Goal: Task Accomplishment & Management: Use online tool/utility

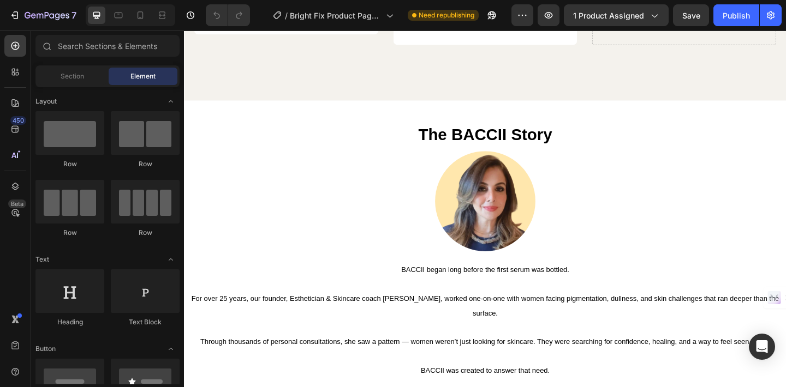
scroll to position [1485, 0]
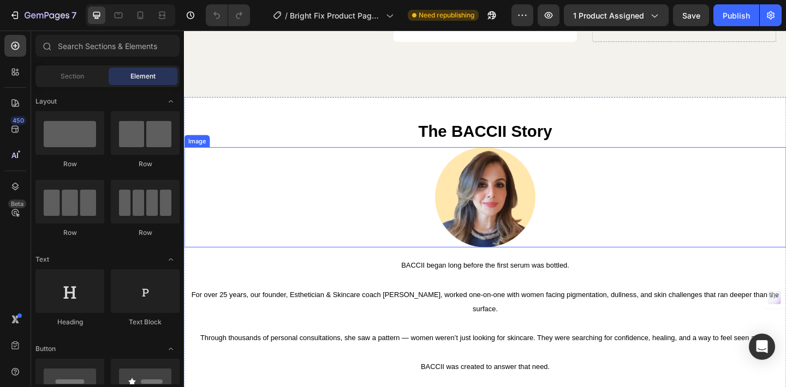
click at [512, 210] on img at bounding box center [511, 212] width 109 height 109
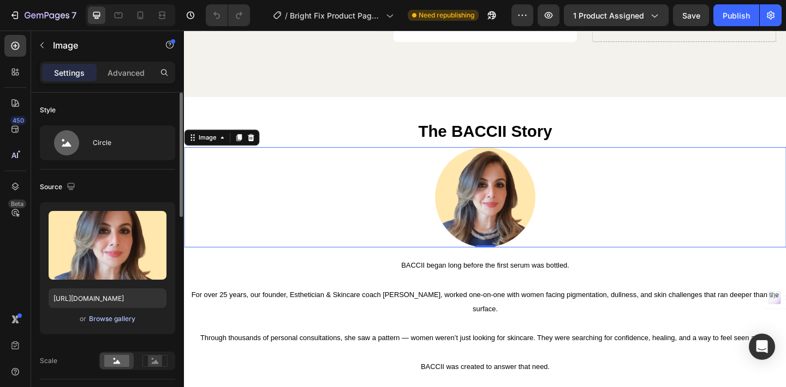
click at [115, 320] on div "Browse gallery" at bounding box center [112, 319] width 46 height 10
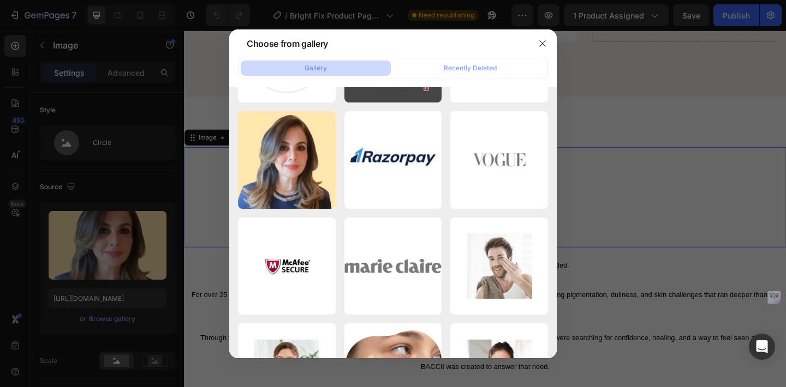
scroll to position [0, 0]
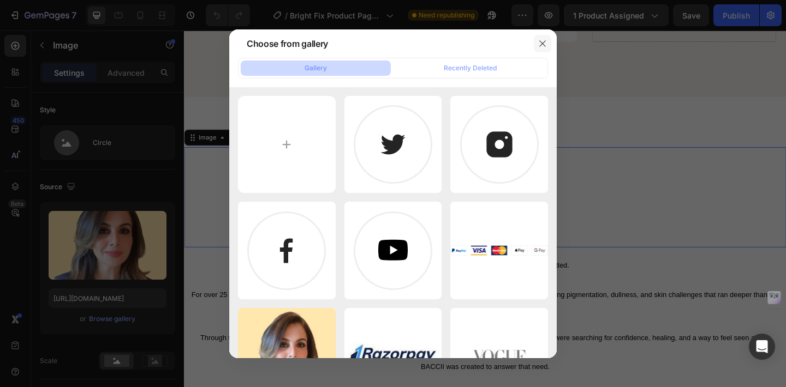
click at [546, 40] on icon "button" at bounding box center [542, 43] width 9 height 9
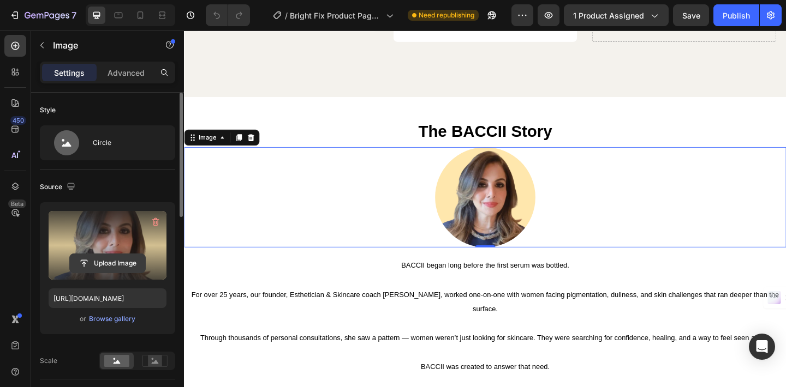
click at [111, 262] on input "file" at bounding box center [107, 263] width 75 height 19
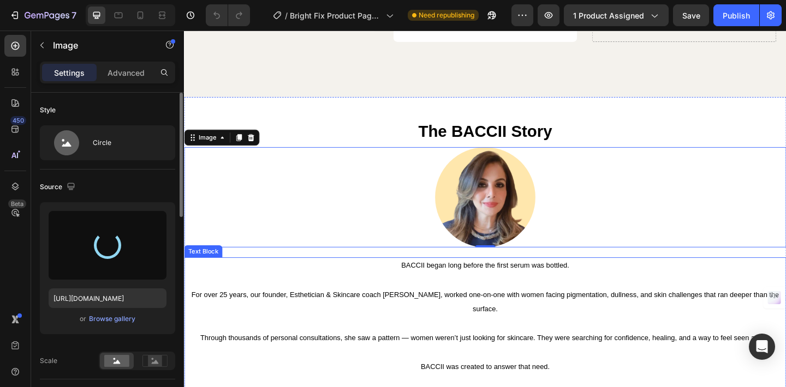
type input "[URL][DOMAIN_NAME]"
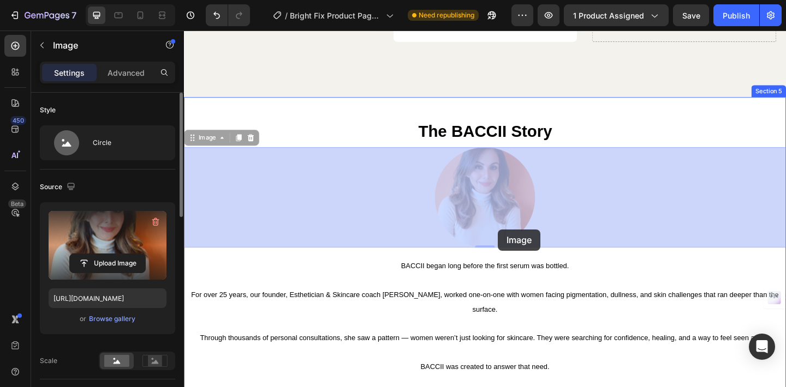
drag, startPoint x: 522, startPoint y: 220, endPoint x: 518, endPoint y: 237, distance: 17.3
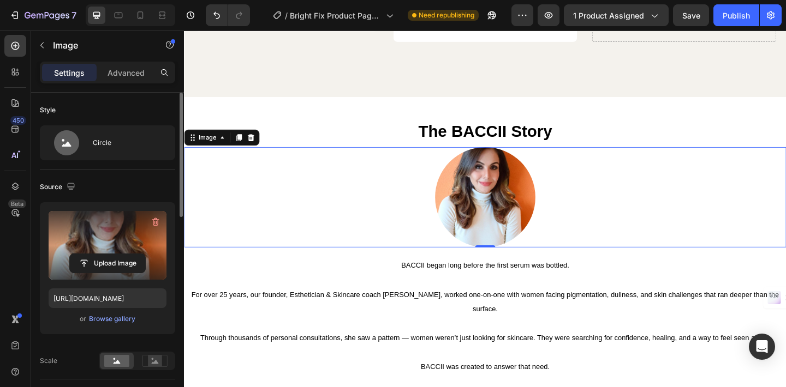
drag, startPoint x: 128, startPoint y: 243, endPoint x: 128, endPoint y: 231, distance: 11.5
click at [128, 231] on label at bounding box center [108, 245] width 118 height 69
click at [128, 254] on input "file" at bounding box center [107, 263] width 75 height 19
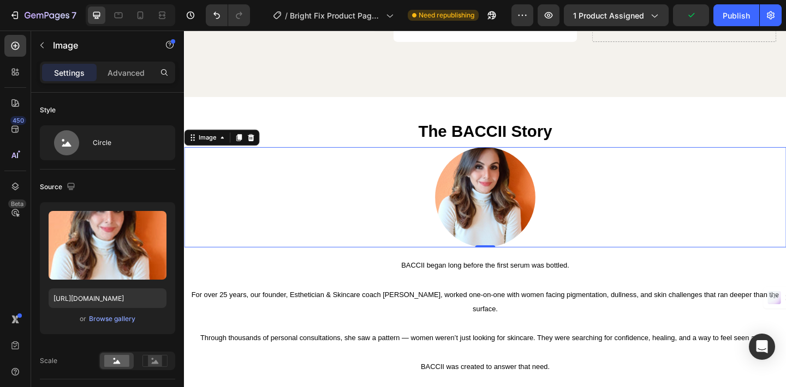
click at [522, 204] on img at bounding box center [511, 212] width 109 height 109
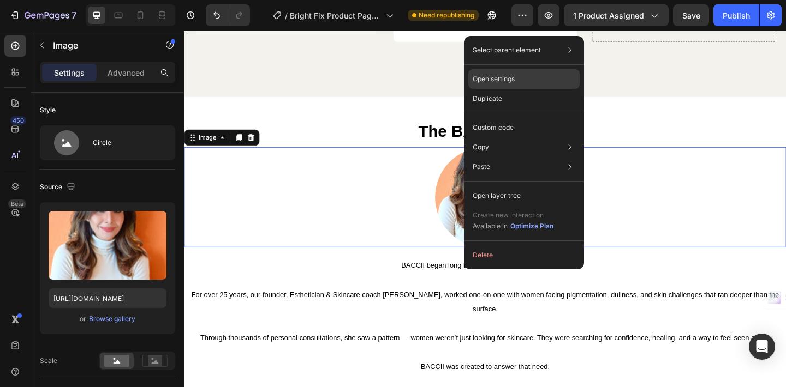
click at [517, 74] on div "Open settings" at bounding box center [523, 79] width 111 height 20
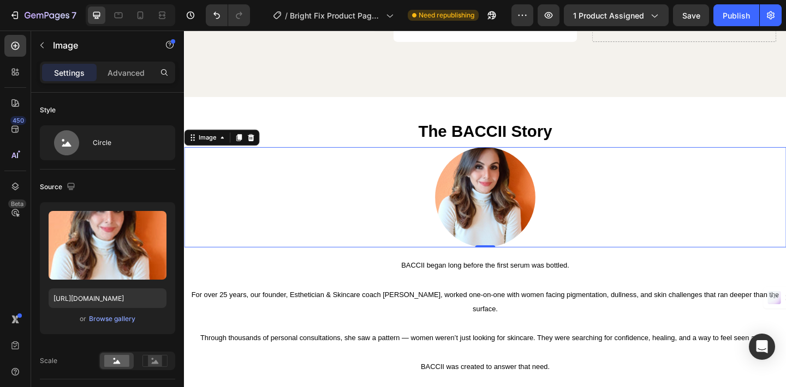
click at [483, 201] on img at bounding box center [511, 212] width 109 height 109
click at [124, 81] on div "Settings Advanced" at bounding box center [107, 73] width 135 height 22
click at [127, 76] on p "Advanced" at bounding box center [126, 72] width 37 height 11
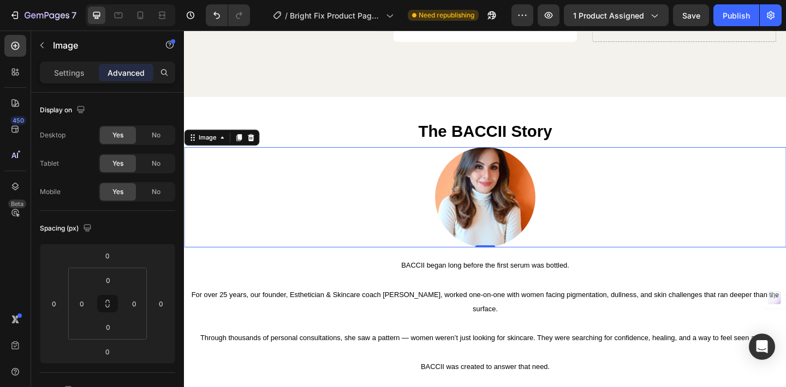
click at [494, 219] on img at bounding box center [511, 212] width 109 height 109
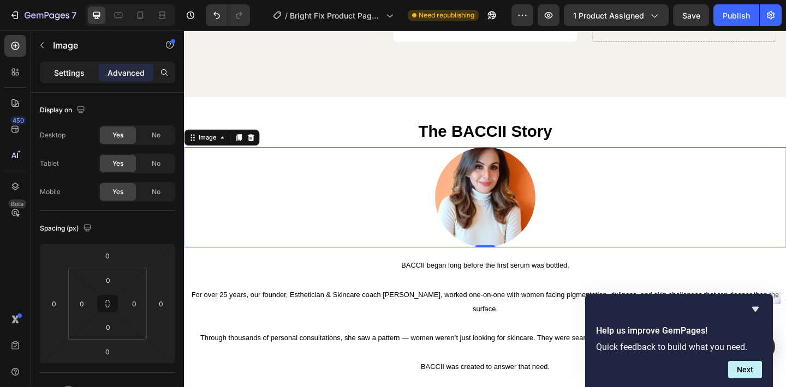
click at [64, 76] on p "Settings" at bounding box center [69, 72] width 31 height 11
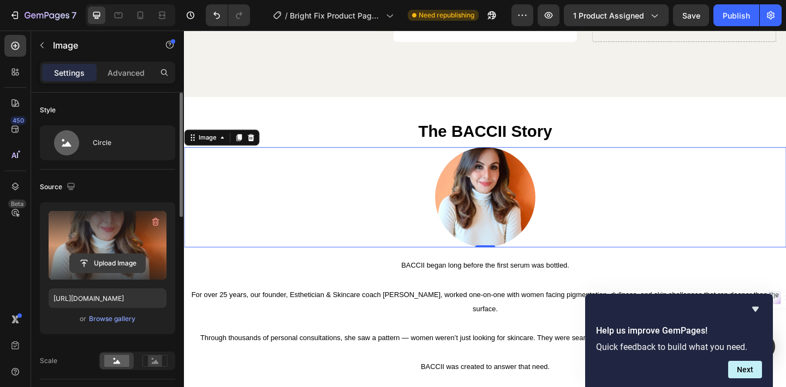
click at [106, 261] on input "file" at bounding box center [107, 263] width 75 height 19
click at [114, 243] on label at bounding box center [108, 245] width 118 height 69
click at [114, 254] on input "file" at bounding box center [107, 263] width 75 height 19
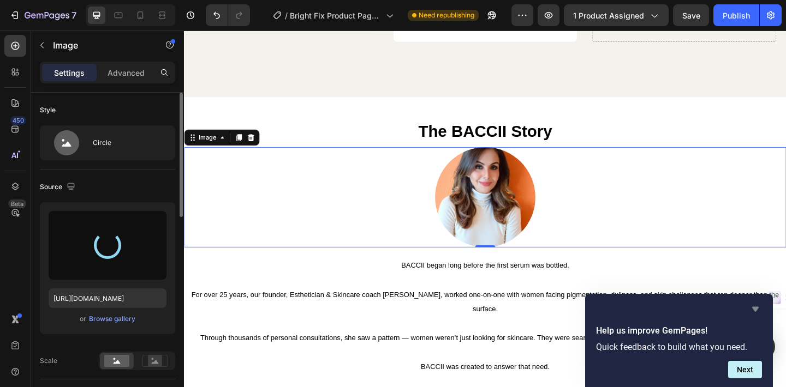
click at [756, 310] on icon "Hide survey" at bounding box center [755, 309] width 7 height 5
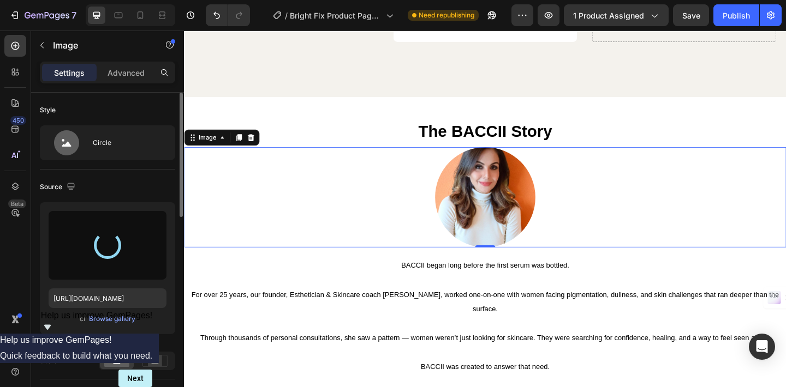
type input "[URL][DOMAIN_NAME]"
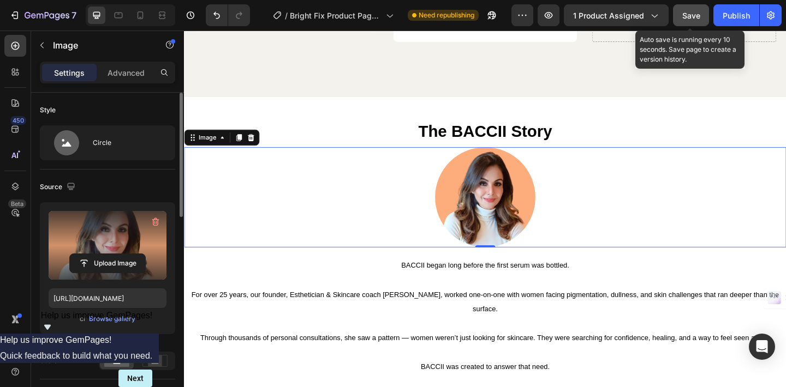
click at [689, 18] on span "Save" at bounding box center [691, 15] width 18 height 9
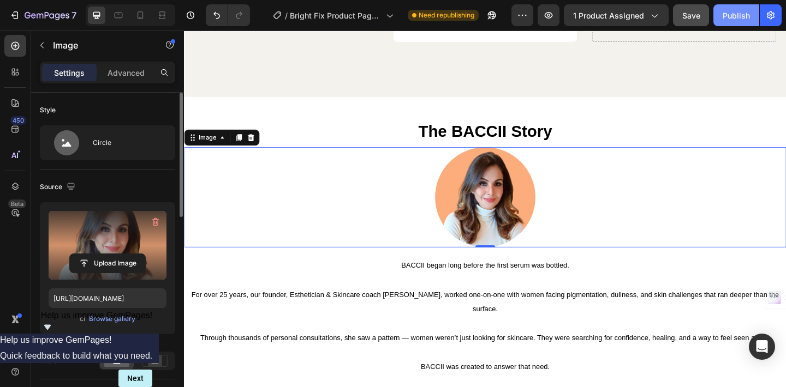
click at [741, 21] on button "Publish" at bounding box center [736, 15] width 46 height 22
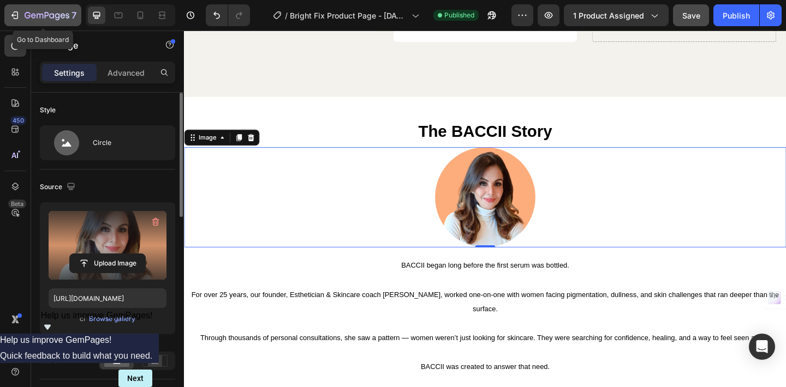
click at [35, 17] on icon "button" at bounding box center [47, 15] width 45 height 9
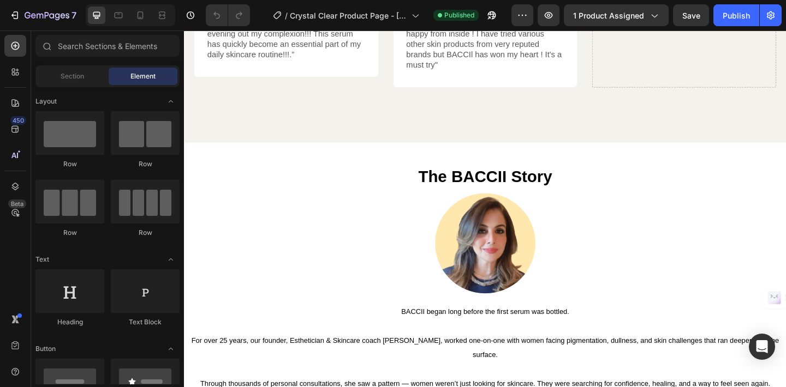
scroll to position [1474, 0]
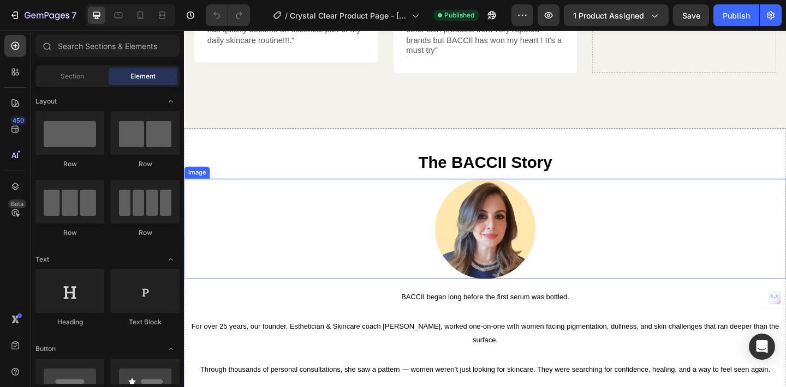
click at [520, 244] on img at bounding box center [511, 246] width 109 height 109
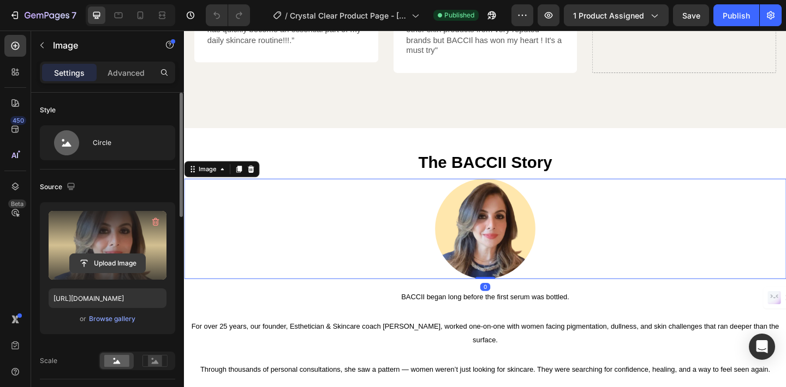
click at [116, 257] on input "file" at bounding box center [107, 263] width 75 height 19
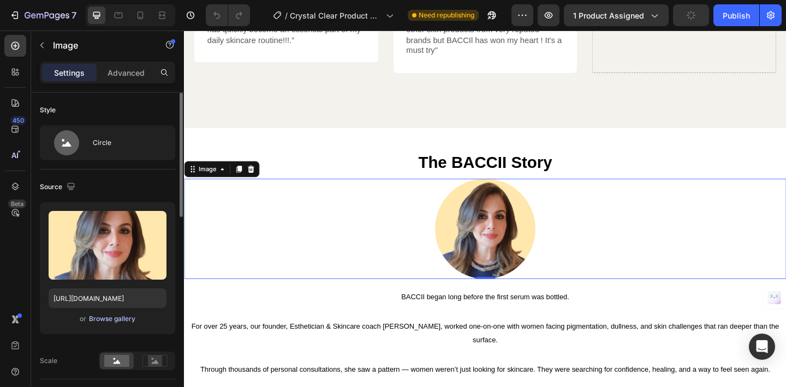
click at [110, 322] on div "Browse gallery" at bounding box center [112, 319] width 46 height 10
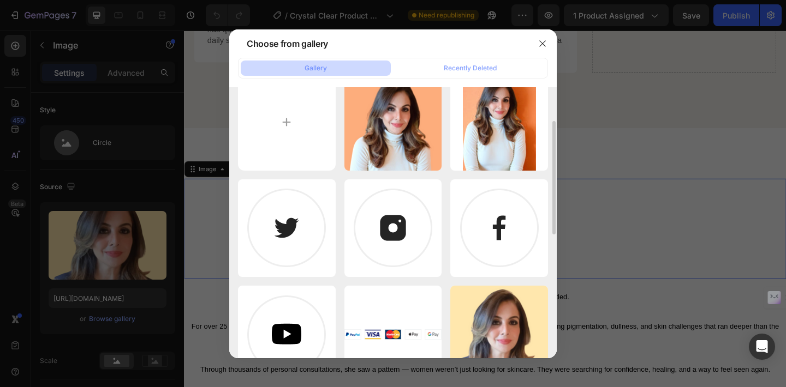
scroll to position [0, 0]
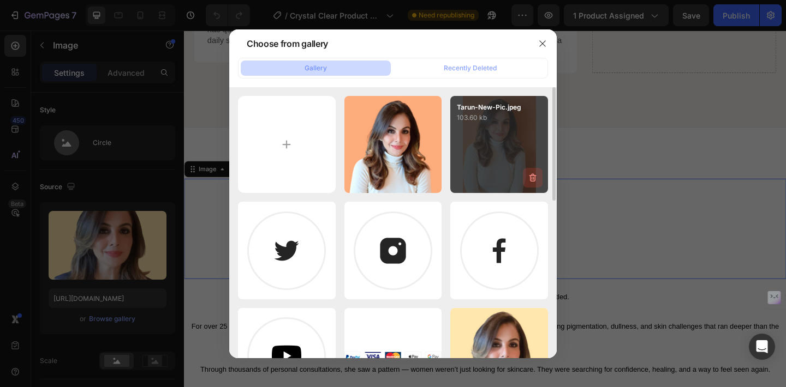
click at [533, 179] on icon "button" at bounding box center [533, 178] width 1 height 3
click at [530, 180] on div "Delete" at bounding box center [526, 180] width 20 height 10
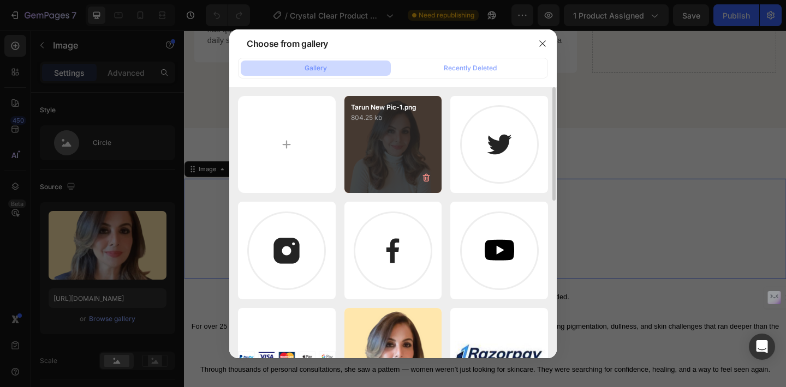
click at [389, 154] on div "Tarun New Pic-1.png 804.25 kb" at bounding box center [393, 145] width 98 height 98
type input "[URL][DOMAIN_NAME]"
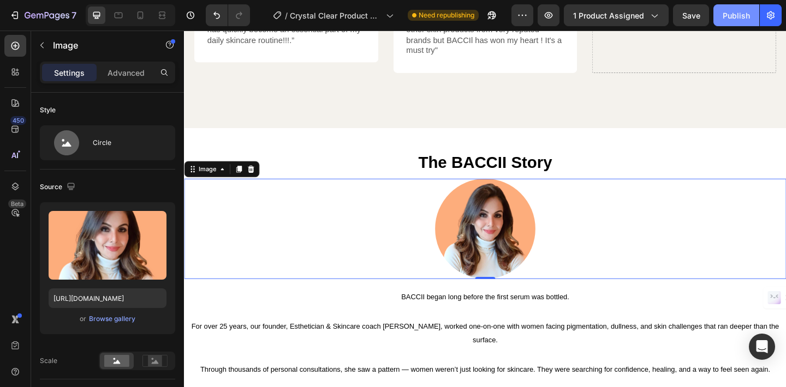
click at [740, 16] on div "Publish" at bounding box center [736, 15] width 27 height 11
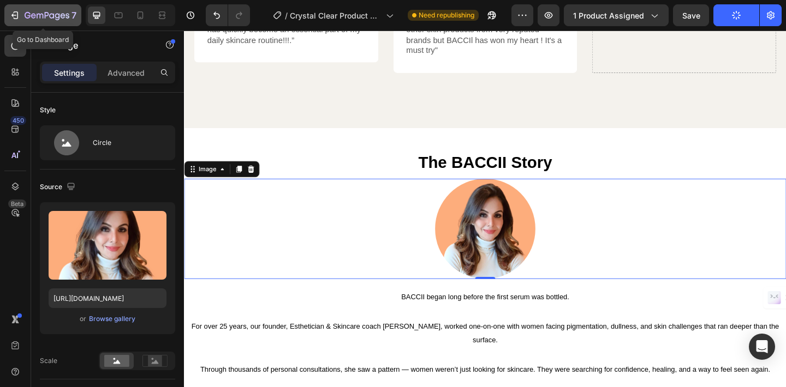
click at [40, 15] on icon "button" at bounding box center [40, 16] width 7 height 5
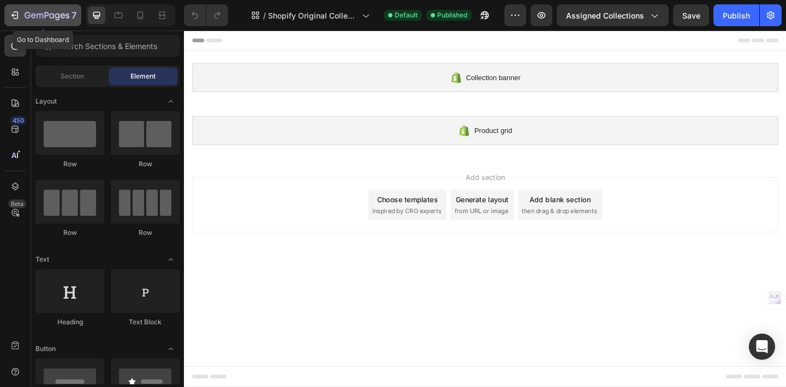
click at [58, 17] on icon "button" at bounding box center [47, 15] width 45 height 9
